Goal: Task Accomplishment & Management: Use online tool/utility

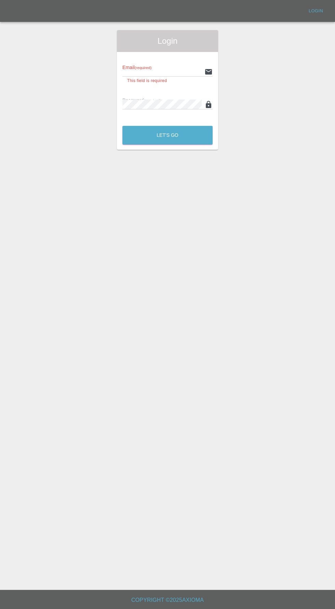
type input "[EMAIL_ADDRESS][DOMAIN_NAME]"
click at [123, 126] on button "Let's Go" at bounding box center [168, 135] width 90 height 19
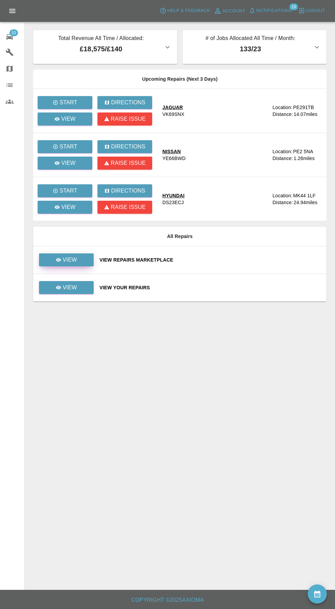
click at [74, 256] on p "View" at bounding box center [70, 260] width 14 height 8
click at [83, 288] on link "View" at bounding box center [66, 287] width 55 height 13
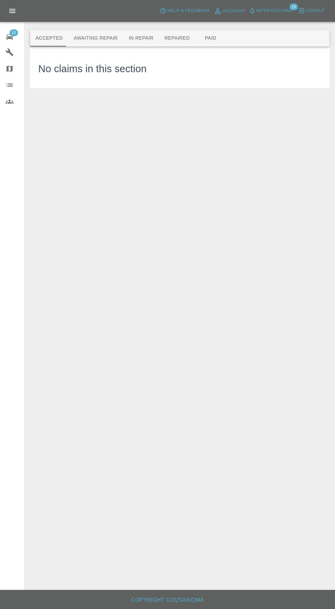
click at [99, 38] on button "Awaiting Repair" at bounding box center [95, 38] width 55 height 16
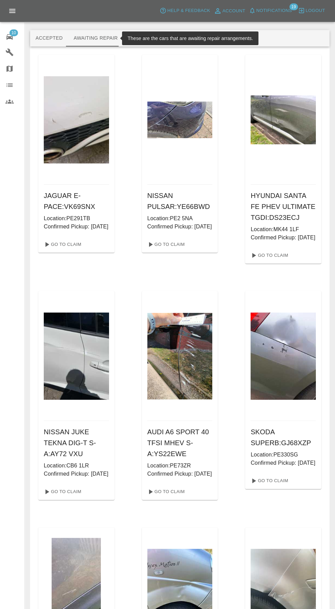
click at [196, 36] on button "Paid" at bounding box center [210, 38] width 31 height 16
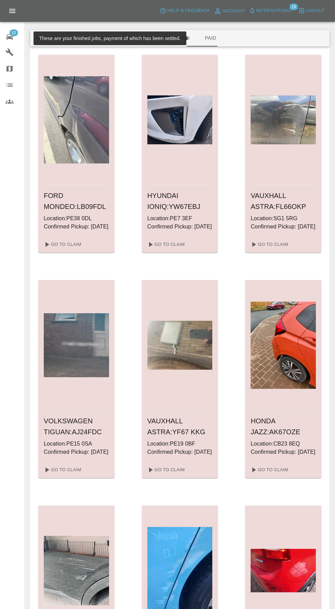
click at [172, 42] on button "Repaired" at bounding box center [177, 38] width 36 height 16
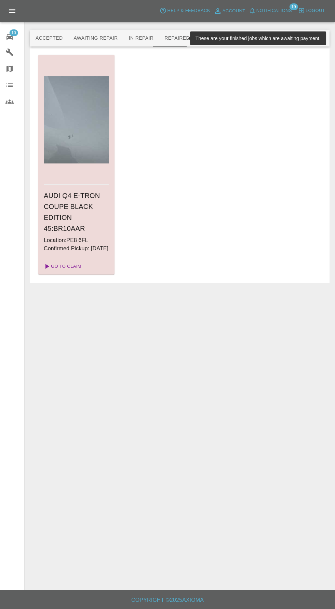
click at [76, 272] on link "Go To Claim" at bounding box center [62, 266] width 42 height 11
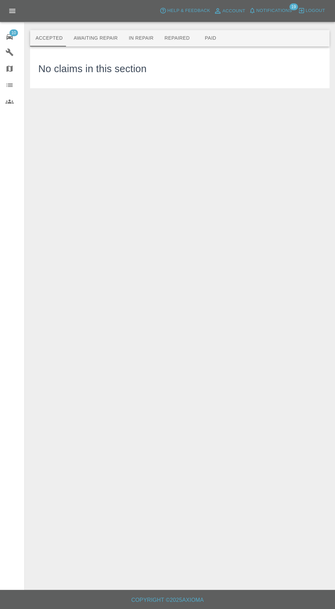
click at [169, 40] on button "Repaired" at bounding box center [177, 38] width 36 height 16
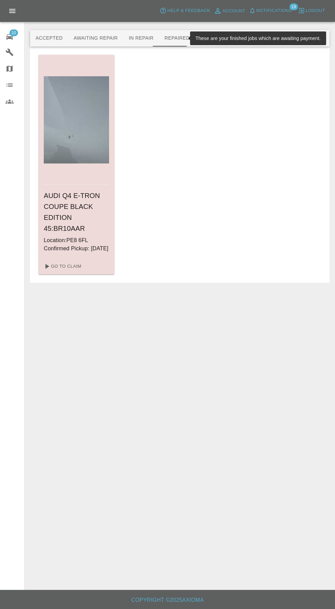
click at [133, 43] on button "In Repair" at bounding box center [142, 38] width 36 height 16
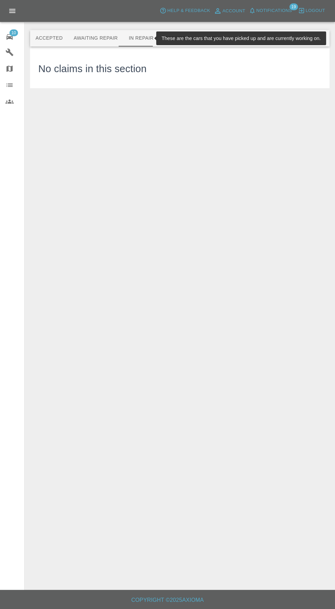
click at [86, 38] on button "Awaiting Repair" at bounding box center [95, 38] width 55 height 16
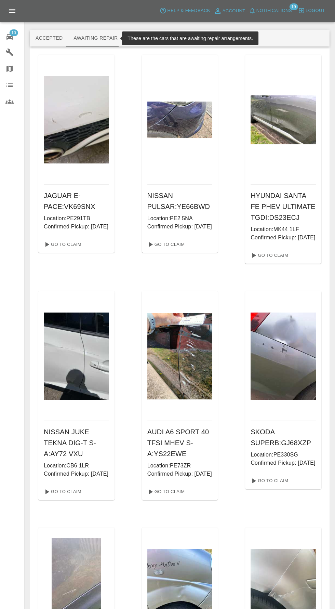
click at [42, 44] on button "Accepted" at bounding box center [49, 38] width 38 height 16
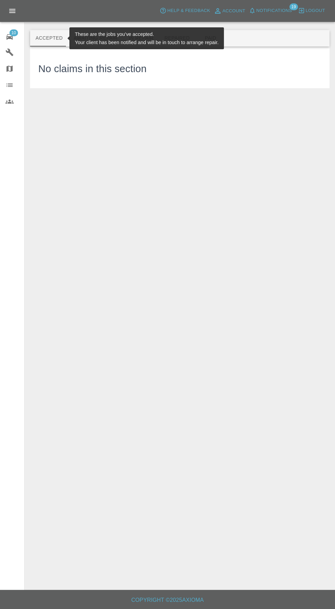
click at [281, 9] on span "Notifications" at bounding box center [275, 11] width 36 height 8
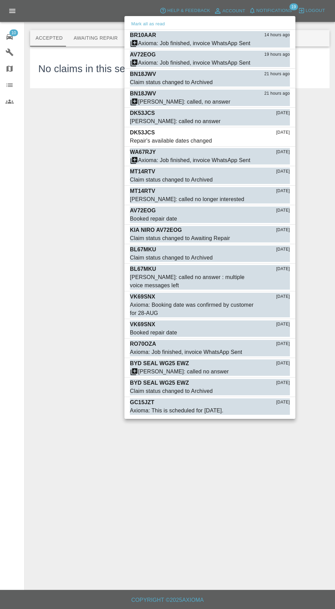
click at [89, 43] on div at bounding box center [167, 304] width 335 height 609
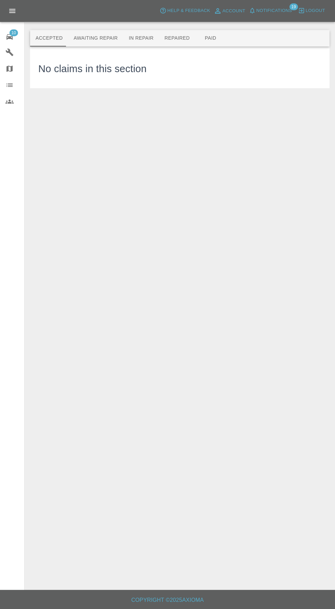
click at [95, 38] on button "Awaiting Repair" at bounding box center [95, 38] width 55 height 16
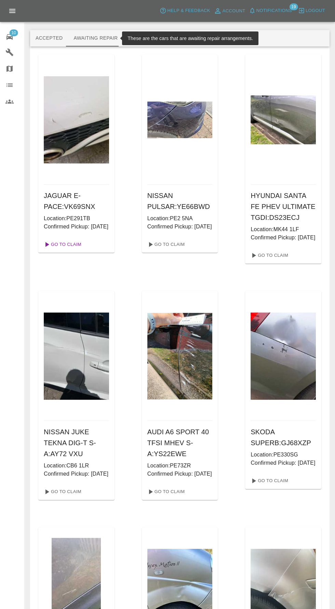
click at [60, 250] on link "Go To Claim" at bounding box center [62, 244] width 42 height 11
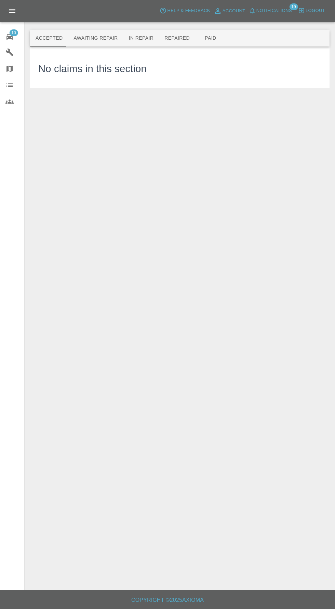
click at [105, 38] on button "Awaiting Repair" at bounding box center [95, 38] width 55 height 16
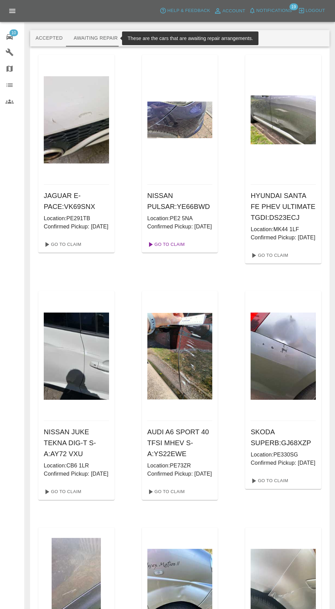
click at [184, 250] on link "Go To Claim" at bounding box center [166, 244] width 42 height 11
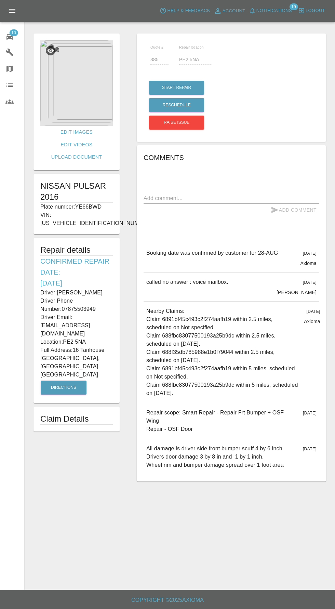
click at [91, 91] on img at bounding box center [76, 83] width 73 height 86
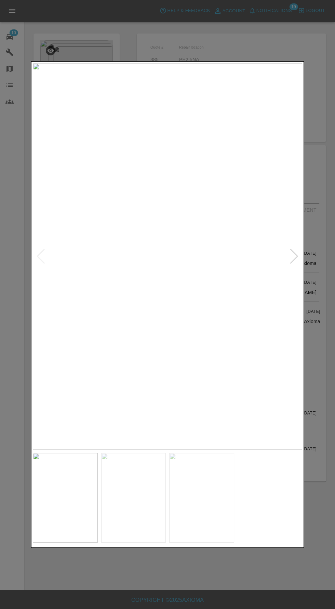
click at [152, 490] on img at bounding box center [133, 498] width 65 height 90
click at [213, 503] on img at bounding box center [201, 498] width 65 height 90
click at [132, 510] on img at bounding box center [133, 498] width 65 height 90
click at [74, 516] on img at bounding box center [65, 498] width 65 height 90
click at [141, 507] on img at bounding box center [133, 498] width 65 height 90
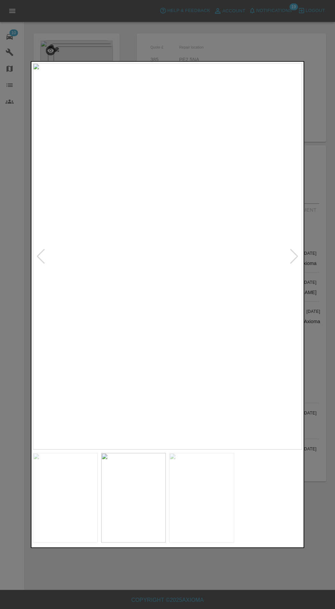
click at [188, 507] on img at bounding box center [201, 498] width 65 height 90
click at [252, 581] on div at bounding box center [167, 304] width 335 height 609
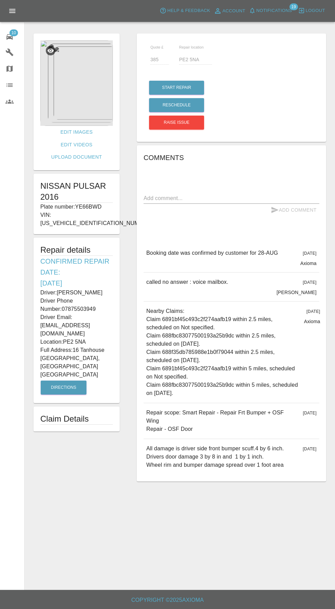
click at [81, 94] on img at bounding box center [76, 83] width 73 height 86
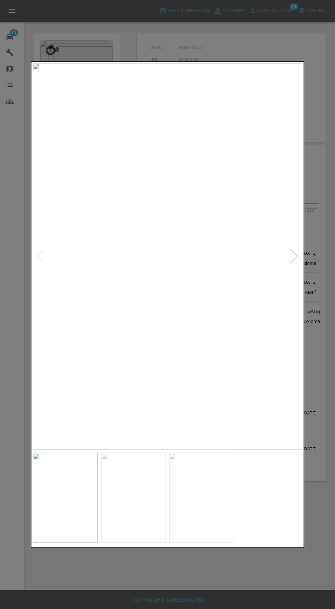
click at [164, 500] on img at bounding box center [133, 498] width 65 height 90
click at [219, 514] on img at bounding box center [201, 498] width 65 height 90
click at [148, 501] on img at bounding box center [133, 498] width 65 height 90
click at [70, 494] on img at bounding box center [65, 498] width 65 height 90
click at [142, 494] on img at bounding box center [133, 498] width 65 height 90
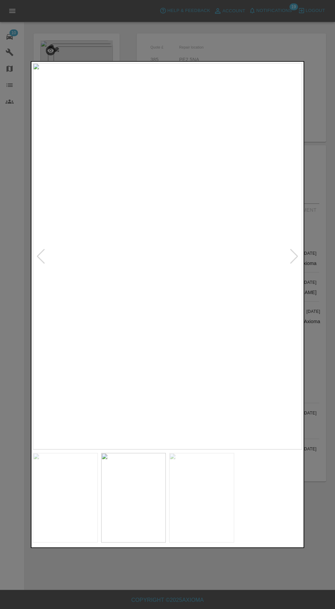
click at [210, 486] on img at bounding box center [201, 498] width 65 height 90
click at [224, 578] on div at bounding box center [167, 304] width 335 height 609
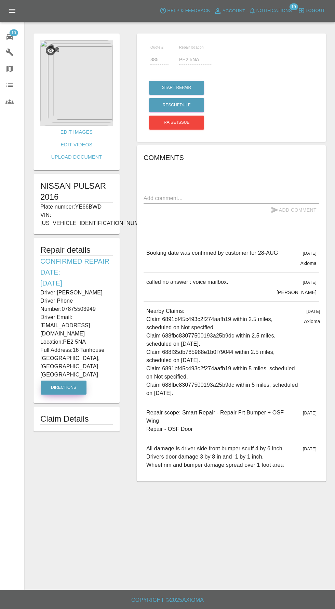
click at [71, 381] on button "Directions" at bounding box center [64, 388] width 46 height 14
